Goal: Information Seeking & Learning: Check status

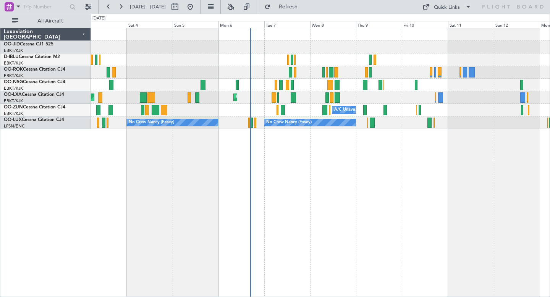
click at [372, 175] on div "AOG Maint Kortrijk-[GEOGRAPHIC_DATA] Planned Maint [GEOGRAPHIC_DATA]-[GEOGRAPHI…" at bounding box center [320, 162] width 459 height 269
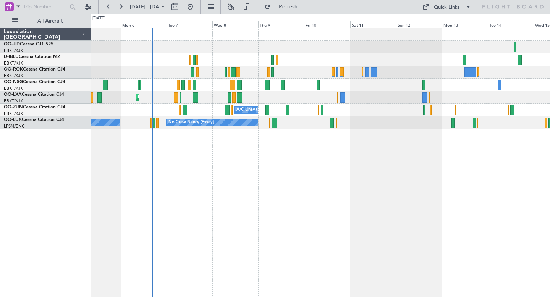
click at [323, 89] on div "No Crew Kortrijk-[GEOGRAPHIC_DATA] Planned Maint [GEOGRAPHIC_DATA]-[GEOGRAPHIC_…" at bounding box center [320, 78] width 459 height 101
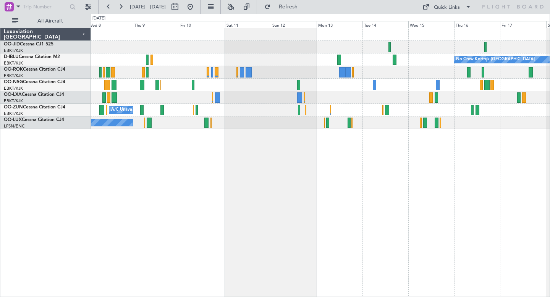
click at [404, 88] on div "No Crew Kortrijk-[GEOGRAPHIC_DATA] Planned Maint [GEOGRAPHIC_DATA]-[GEOGRAPHIC_…" at bounding box center [320, 78] width 459 height 101
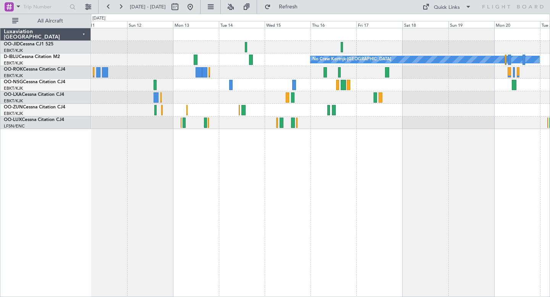
click at [306, 51] on div at bounding box center [320, 47] width 459 height 13
